Goal: Find specific page/section: Find specific page/section

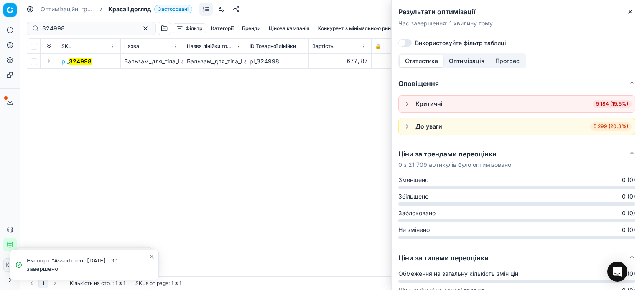
click at [629, 13] on icon "button" at bounding box center [630, 11] width 3 height 3
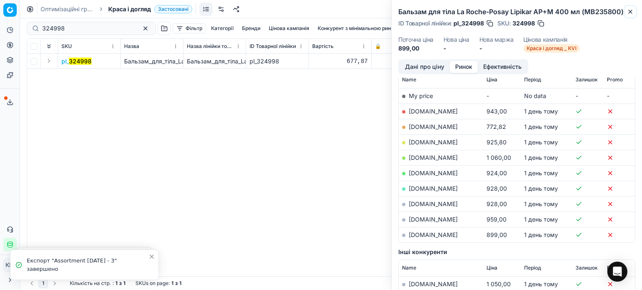
click at [635, 13] on button "Close" at bounding box center [630, 12] width 10 height 10
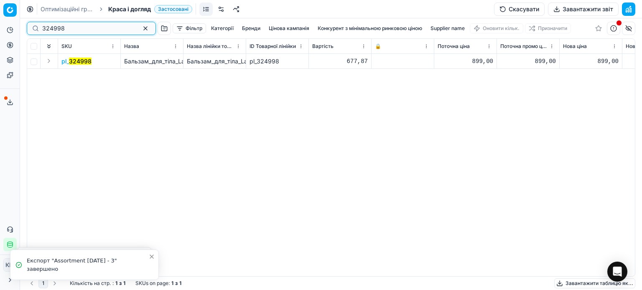
drag, startPoint x: 69, startPoint y: 30, endPoint x: 31, endPoint y: 30, distance: 38.4
click at [31, 30] on div "324998" at bounding box center [91, 28] width 129 height 13
paste input "511705"
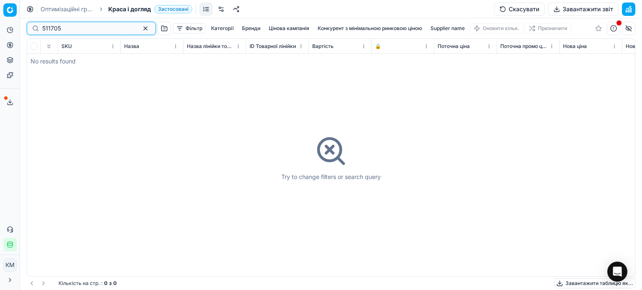
click at [43, 30] on input "511705" at bounding box center [88, 28] width 92 height 8
type input "511705"
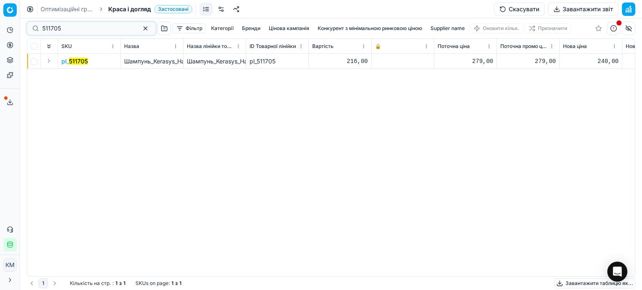
click at [81, 65] on span "pl_ 511705" at bounding box center [74, 61] width 26 height 8
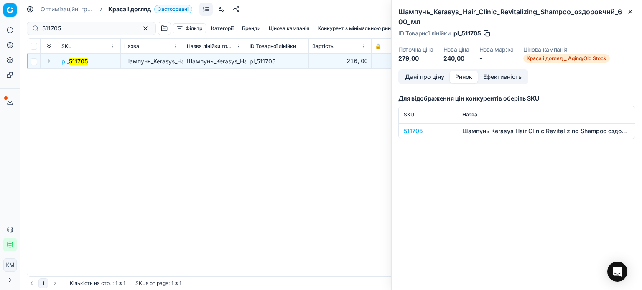
click at [463, 80] on button "Ринок" at bounding box center [464, 77] width 28 height 12
click at [420, 133] on div "511705" at bounding box center [428, 131] width 48 height 8
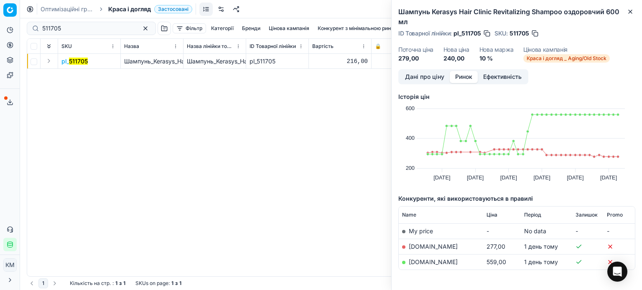
scroll to position [29, 0]
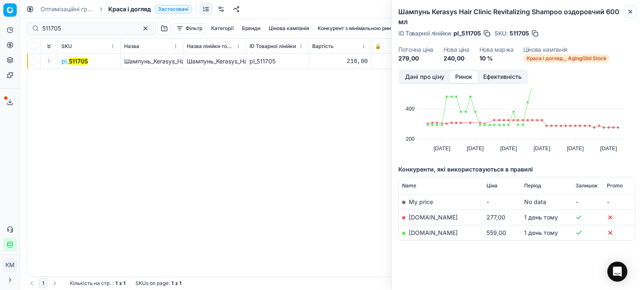
click at [633, 12] on icon "button" at bounding box center [630, 11] width 7 height 7
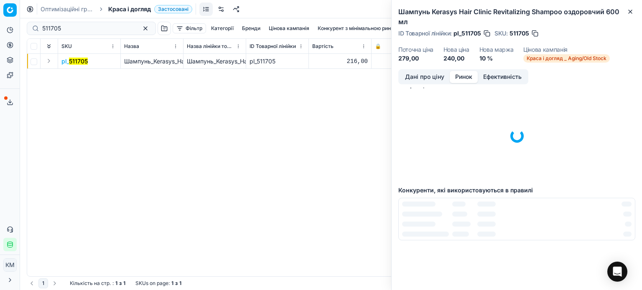
scroll to position [0, 0]
